Goal: Book appointment/travel/reservation

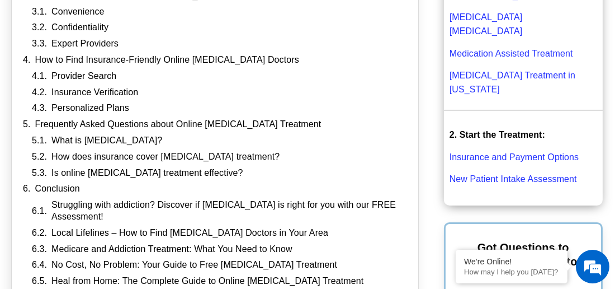
scroll to position [422, 0]
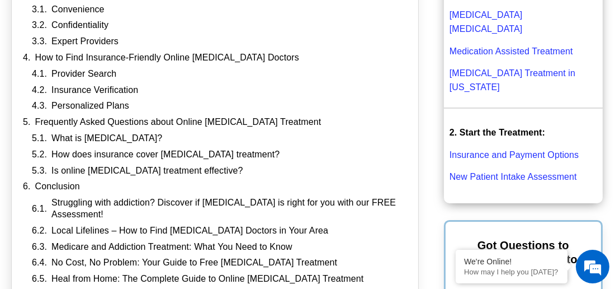
click at [554, 46] on link "Medication Assisted Treatment" at bounding box center [512, 51] width 124 height 10
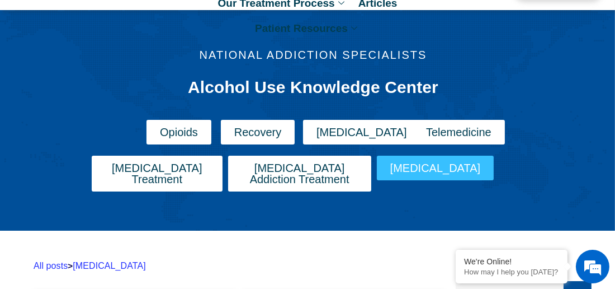
click at [183, 134] on span "Opioids" at bounding box center [179, 131] width 38 height 11
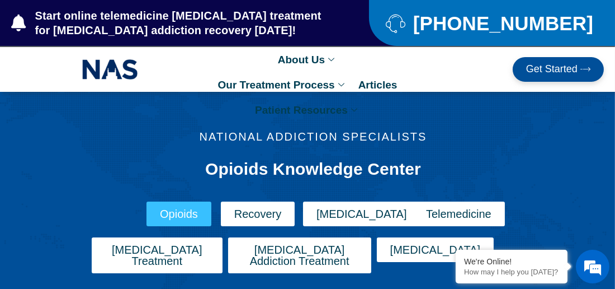
click at [181, 244] on span "Suboxone Treatment" at bounding box center [157, 255] width 104 height 22
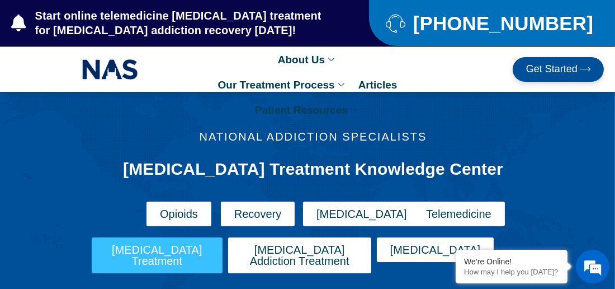
click at [454, 218] on span "Telemedicine" at bounding box center [458, 213] width 65 height 11
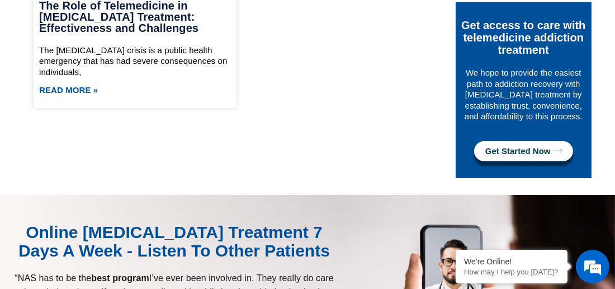
click at [501, 148] on span "Get Started Now" at bounding box center [518, 151] width 65 height 9
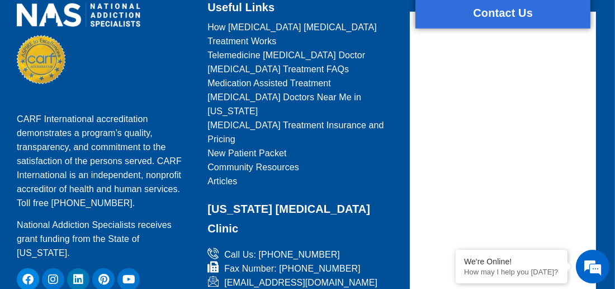
scroll to position [961, 0]
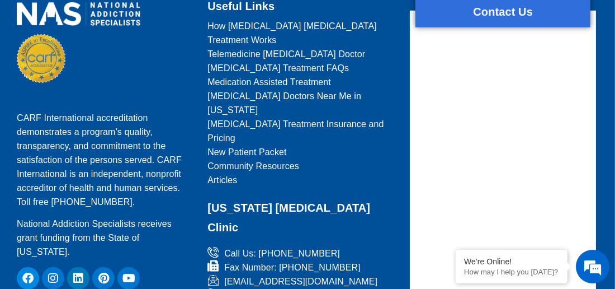
click at [293, 47] on span "Telemedicine [MEDICAL_DATA] Doctor" at bounding box center [287, 54] width 158 height 14
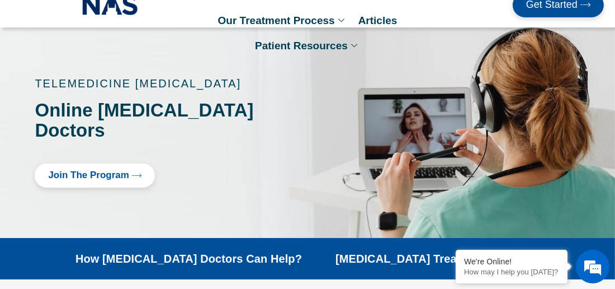
scroll to position [63, 0]
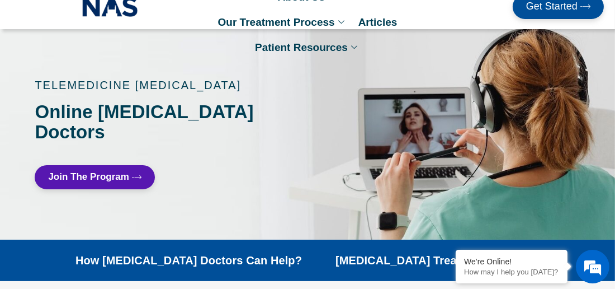
click at [112, 172] on span "Join The Program" at bounding box center [88, 177] width 81 height 11
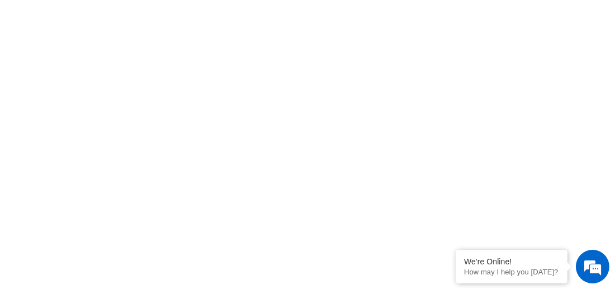
scroll to position [675, 0]
